Goal: Task Accomplishment & Management: Manage account settings

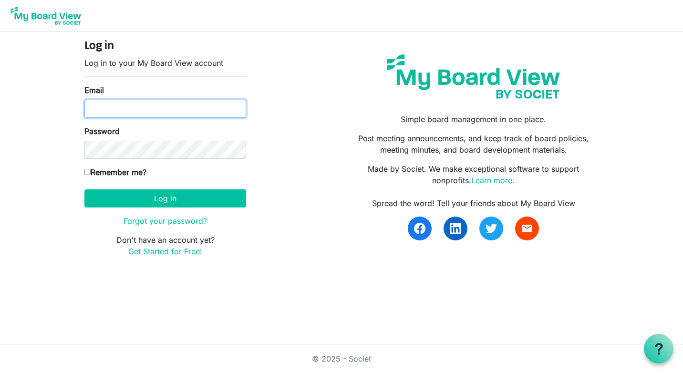
click at [102, 106] on input "Email" at bounding box center [165, 109] width 162 height 18
type input "[EMAIL_ADDRESS][DOMAIN_NAME]"
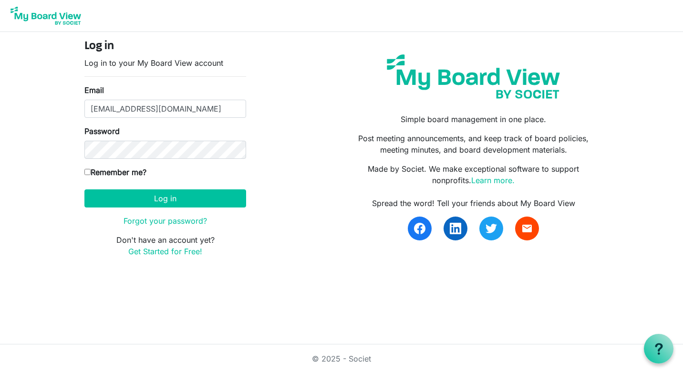
click at [89, 171] on input "Remember me?" at bounding box center [87, 172] width 6 height 6
checkbox input "true"
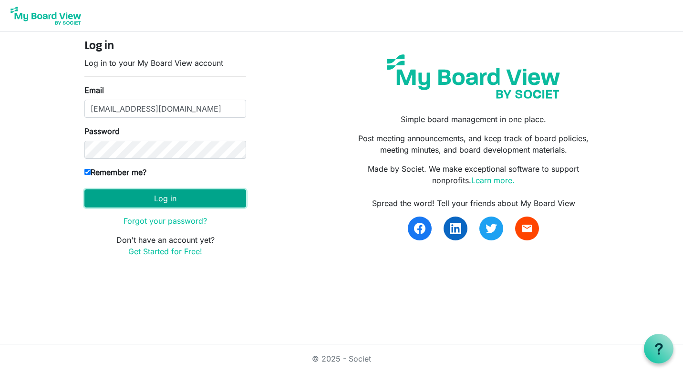
click at [173, 204] on button "Log in" at bounding box center [165, 198] width 162 height 18
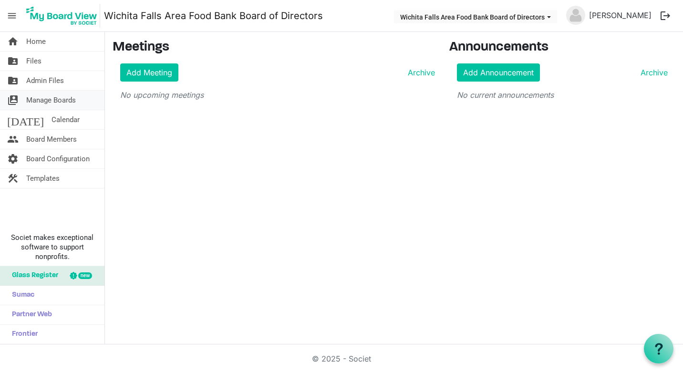
click at [36, 97] on span "Manage Boards" at bounding box center [51, 100] width 50 height 19
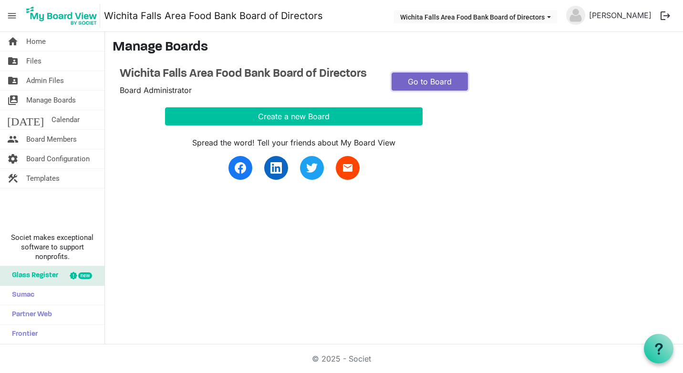
click at [431, 79] on link "Go to Board" at bounding box center [430, 81] width 76 height 18
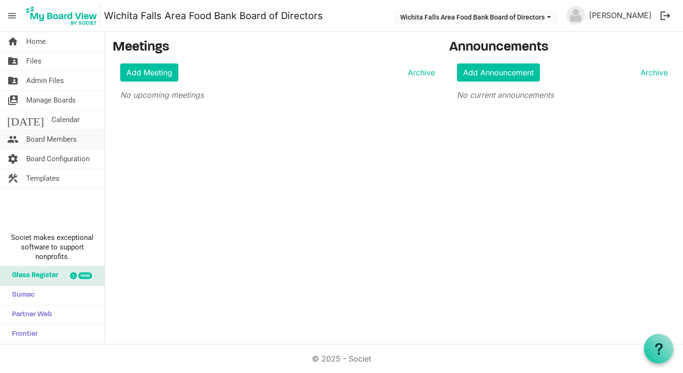
click at [47, 137] on span "Board Members" at bounding box center [51, 139] width 51 height 19
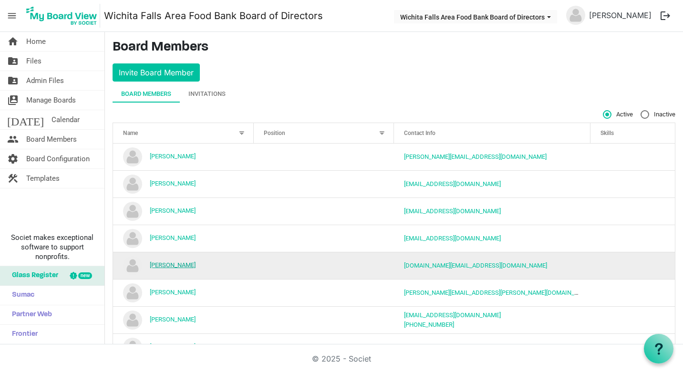
click at [175, 265] on link "[PERSON_NAME]" at bounding box center [173, 264] width 46 height 7
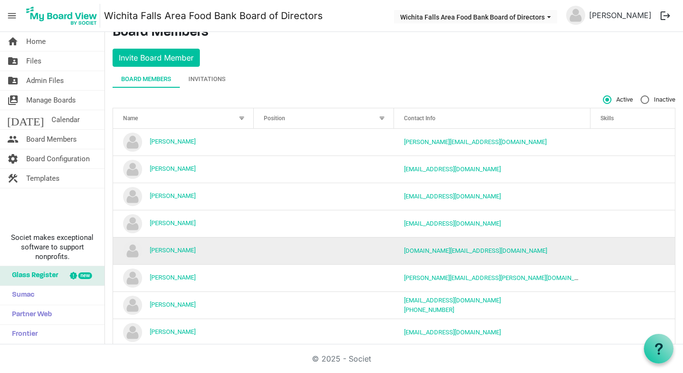
scroll to position [4, 0]
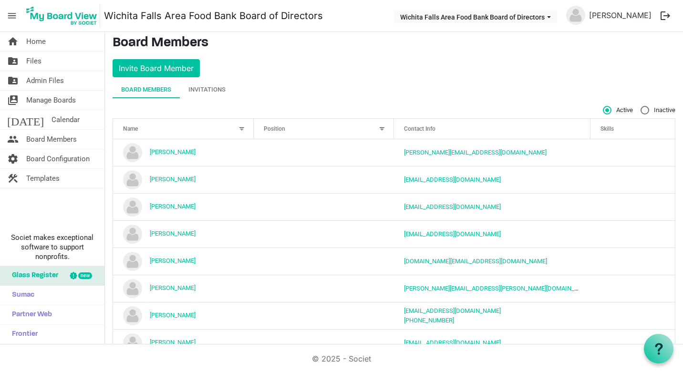
click at [641, 110] on label "Inactive" at bounding box center [658, 110] width 35 height 9
click at [641, 106] on input "Inactive" at bounding box center [641, 106] width 0 height 0
radio input "true"
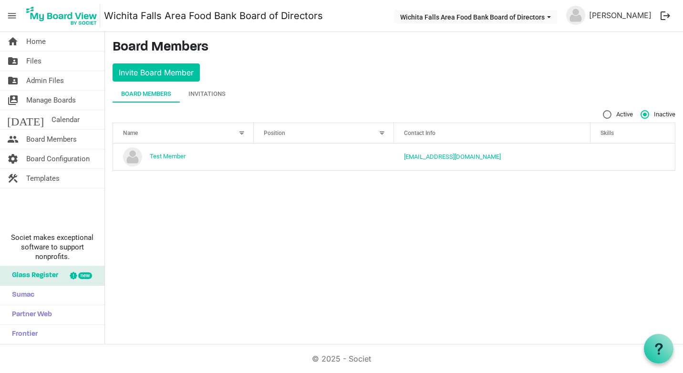
click at [606, 114] on label "Active" at bounding box center [618, 114] width 30 height 9
click at [603, 111] on input "Active" at bounding box center [603, 110] width 0 height 0
radio input "true"
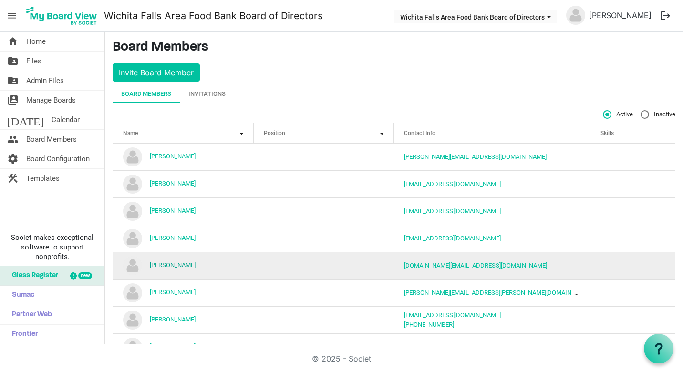
click at [172, 264] on link "[PERSON_NAME]" at bounding box center [173, 264] width 46 height 7
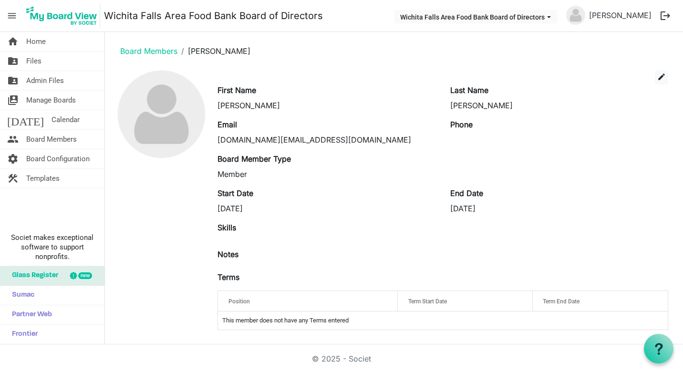
scroll to position [1, 0]
click at [559, 298] on span "Term End Date" at bounding box center [561, 300] width 37 height 7
click at [238, 321] on td "This member does not have any Terms entered" at bounding box center [443, 320] width 450 height 18
click at [229, 274] on label "Terms" at bounding box center [228, 275] width 22 height 11
click at [229, 273] on label "Terms" at bounding box center [228, 275] width 22 height 11
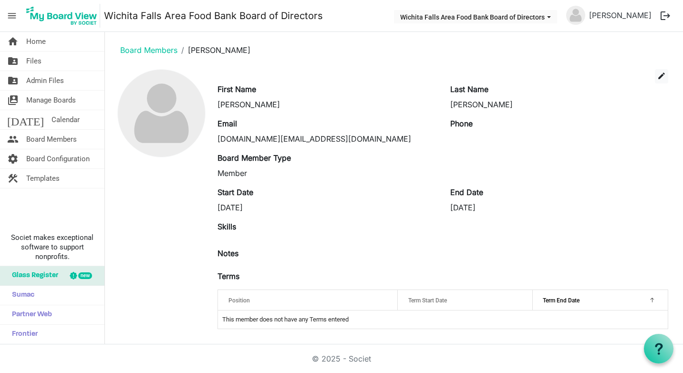
click at [235, 298] on span "Position" at bounding box center [238, 300] width 21 height 7
click at [566, 300] on span "Term End Date" at bounding box center [561, 300] width 37 height 7
click at [657, 73] on span "edit" at bounding box center [661, 76] width 9 height 9
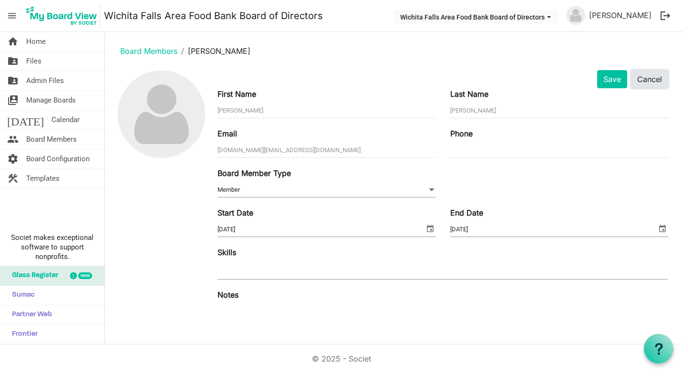
click at [632, 77] on button "Cancel" at bounding box center [649, 79] width 37 height 18
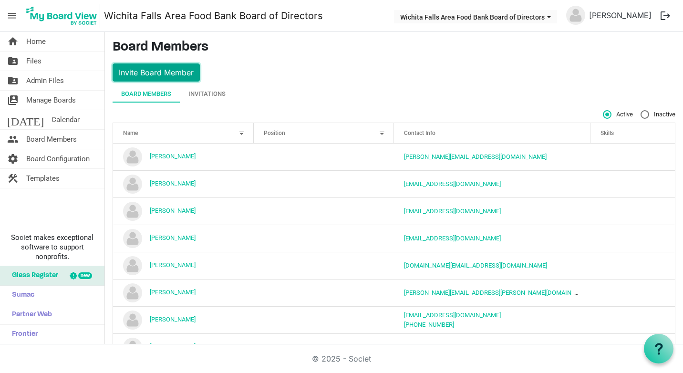
click at [175, 70] on button "Invite Board Member" at bounding box center [156, 72] width 87 height 18
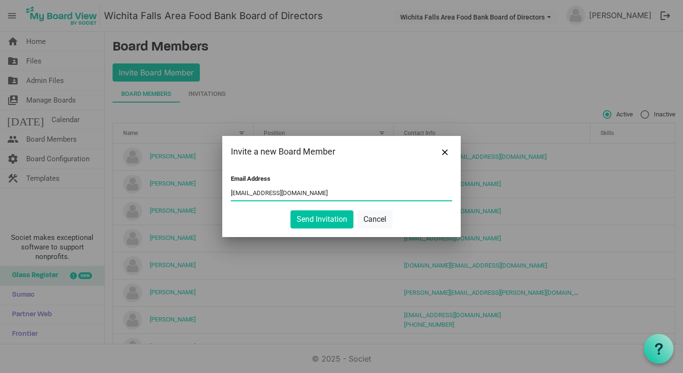
type input "[EMAIL_ADDRESS][DOMAIN_NAME]"
click at [317, 217] on button "Send Invitation" at bounding box center [321, 219] width 63 height 18
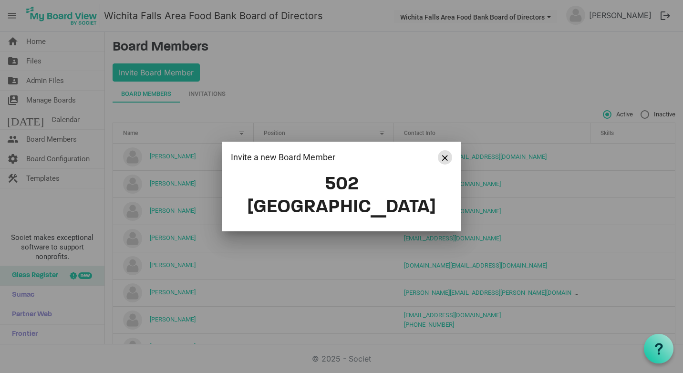
drag, startPoint x: 448, startPoint y: 167, endPoint x: 394, endPoint y: 54, distance: 125.9
click at [448, 165] on button "Close" at bounding box center [445, 157] width 14 height 14
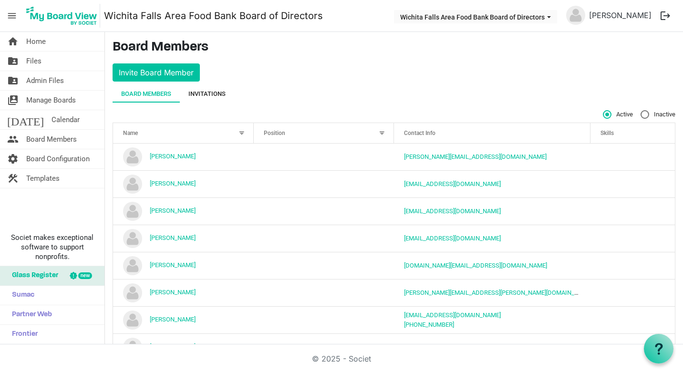
click at [209, 90] on div "Invitations" at bounding box center [206, 94] width 37 height 10
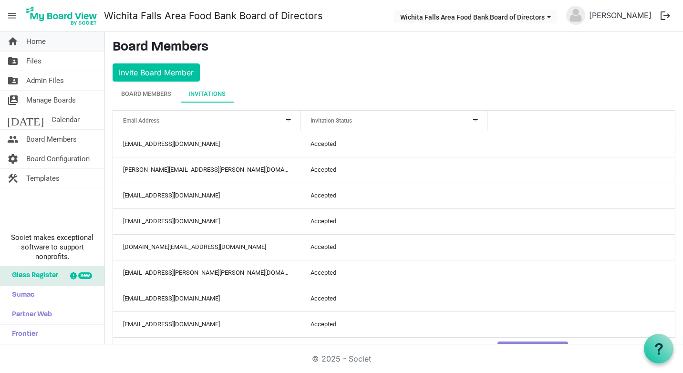
click at [37, 40] on span "Home" at bounding box center [36, 41] width 20 height 19
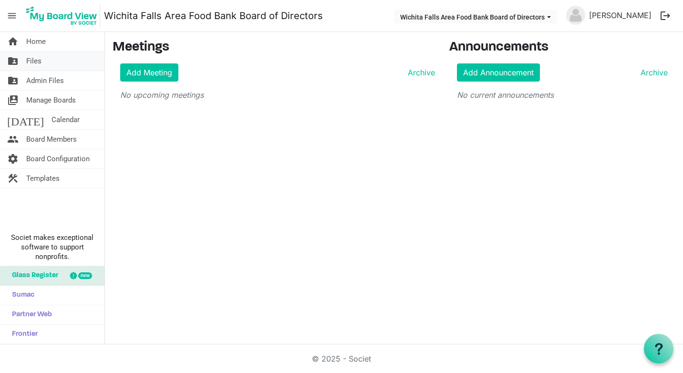
click at [32, 58] on span "Files" at bounding box center [33, 61] width 15 height 19
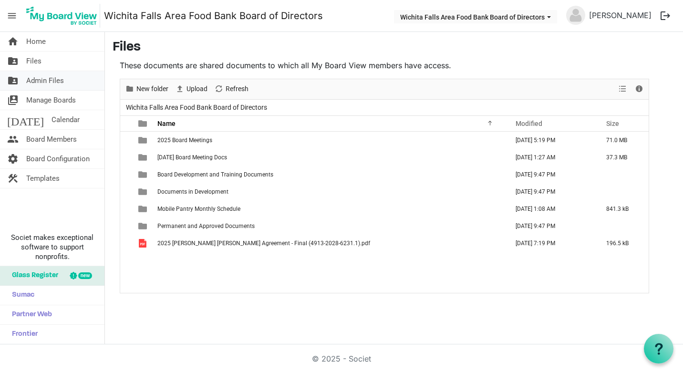
click at [41, 75] on span "Admin Files" at bounding box center [45, 80] width 38 height 19
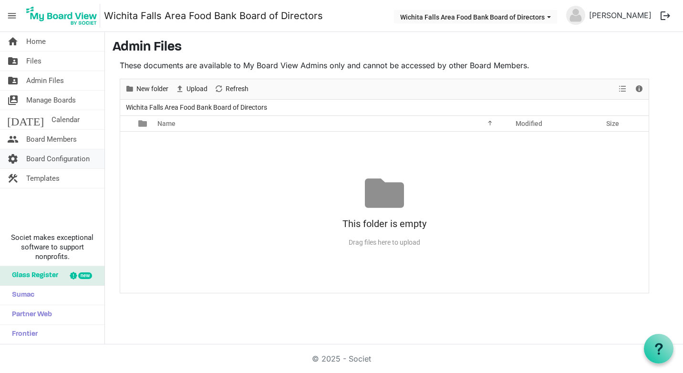
click at [56, 156] on span "Board Configuration" at bounding box center [57, 158] width 63 height 19
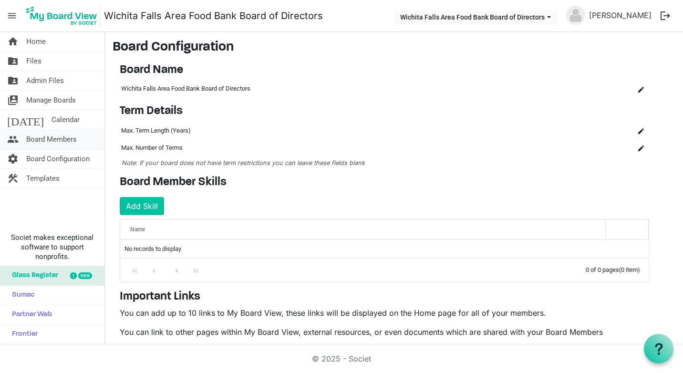
click at [40, 139] on span "Board Members" at bounding box center [51, 139] width 51 height 19
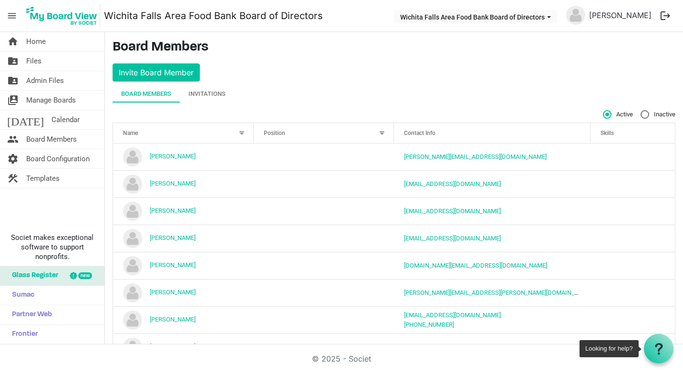
click at [661, 348] on use at bounding box center [659, 348] width 8 height 11
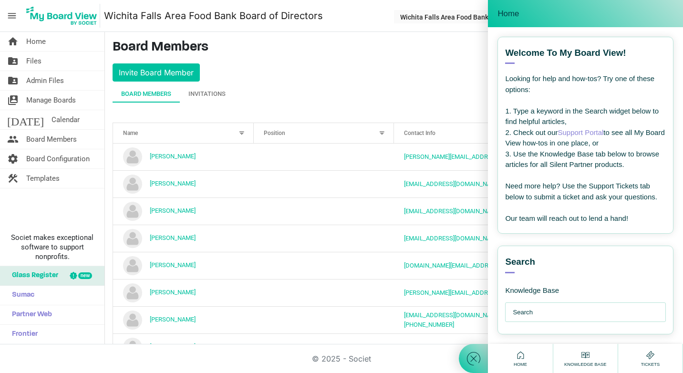
click at [519, 312] on input "text" at bounding box center [588, 312] width 150 height 19
type input "how to add a new board member"
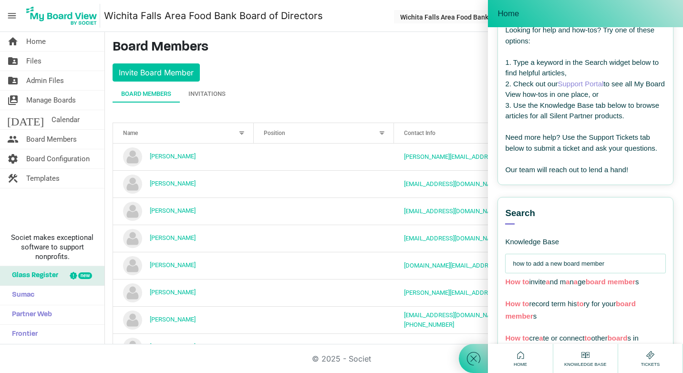
scroll to position [48, 0]
click at [562, 280] on span "How to invite a nd m a n a ge board member s" at bounding box center [572, 283] width 134 height 8
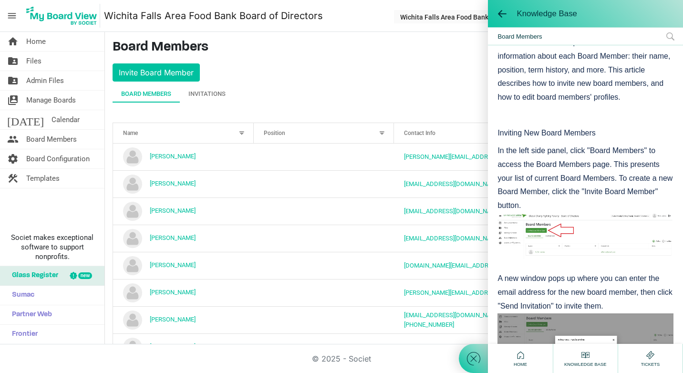
scroll to position [0, 0]
